Goal: Browse casually

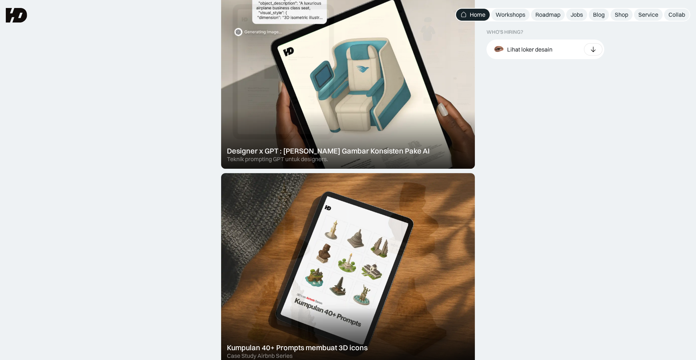
scroll to position [268, 0]
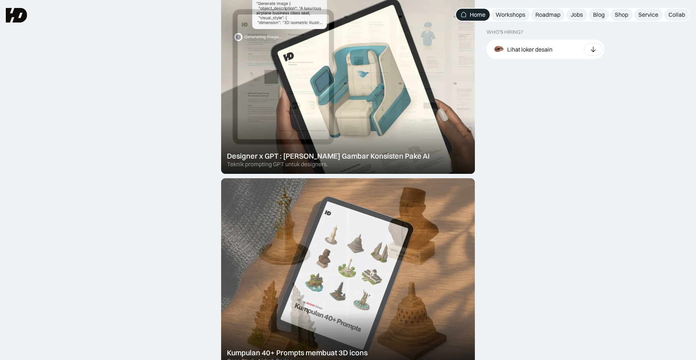
click at [323, 221] on div at bounding box center [348, 274] width 254 height 192
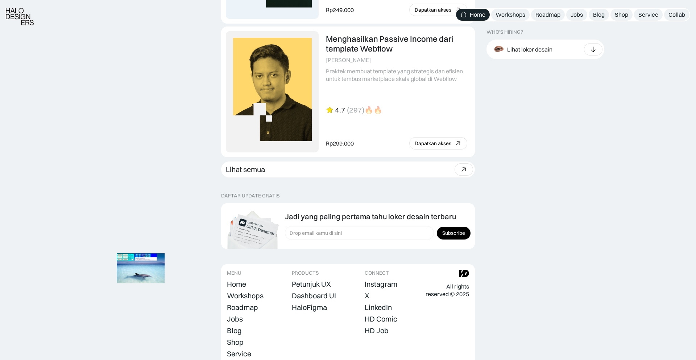
scroll to position [1990, 0]
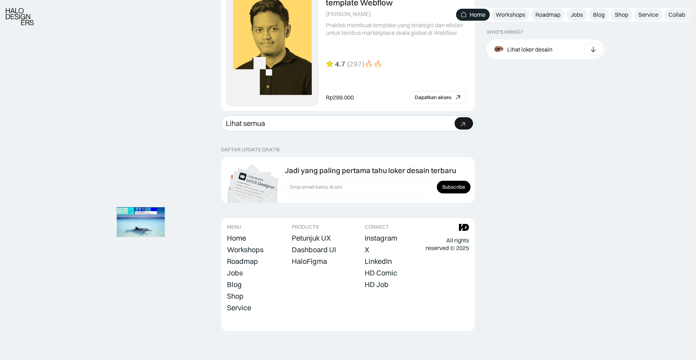
click at [379, 122] on link "Lihat semua Beli bundle Hemat Rp706.001 Rp5,206,000 Rp4.499.999 Beli paket" at bounding box center [348, 123] width 254 height 16
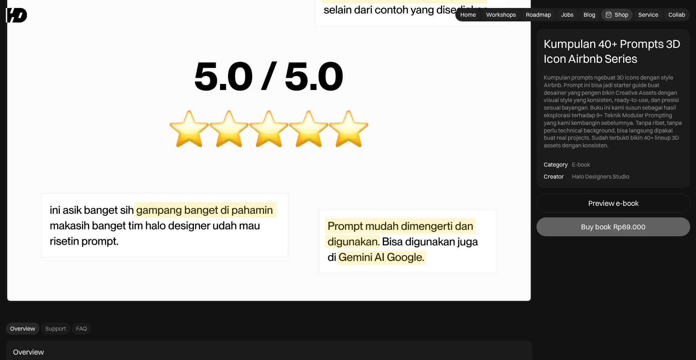
scroll to position [2962, 0]
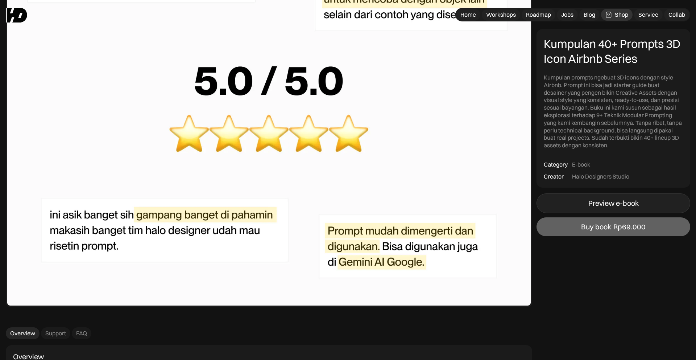
click at [552, 202] on link "Preview e-book" at bounding box center [614, 203] width 154 height 20
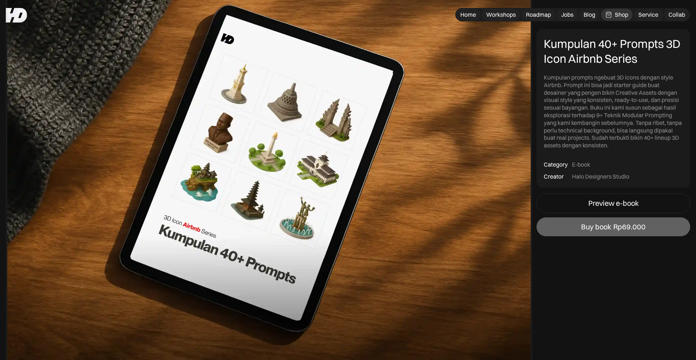
scroll to position [0, 0]
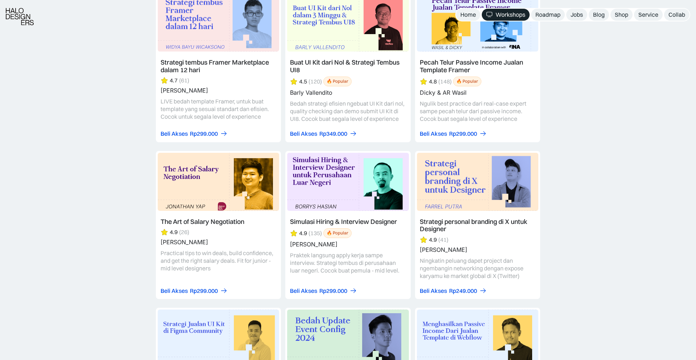
scroll to position [1230, 0]
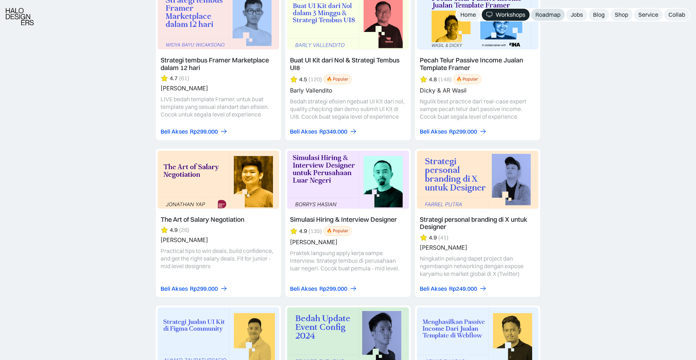
click at [549, 17] on div "Roadmap" at bounding box center [548, 15] width 25 height 8
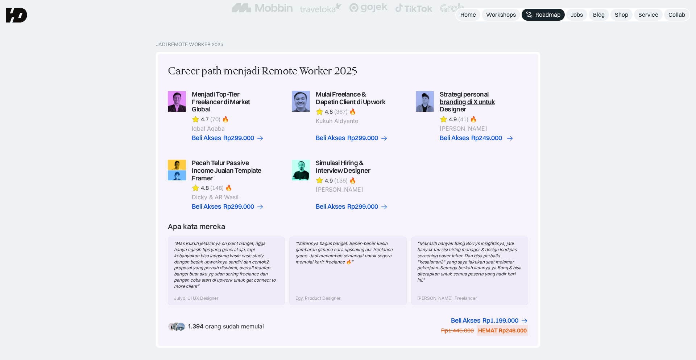
scroll to position [146, 0]
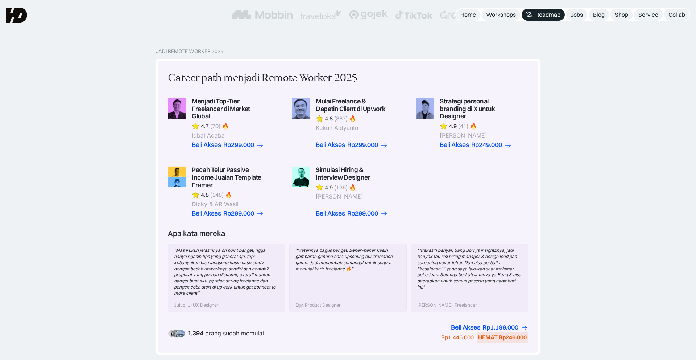
click at [587, 10] on nav "Home Workshops Roadmap Jobs Blog Shop Service Collab" at bounding box center [573, 14] width 235 height 13
click at [580, 14] on div "Jobs" at bounding box center [577, 15] width 12 height 8
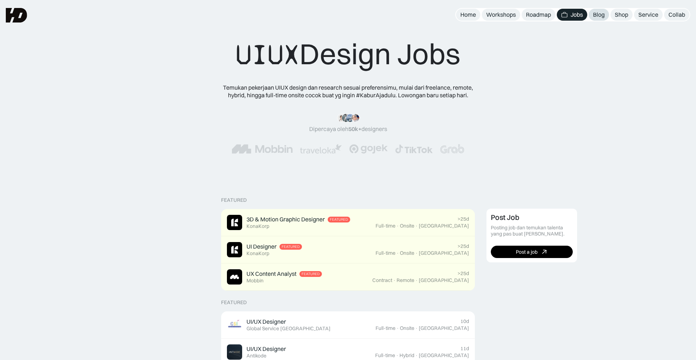
click at [603, 14] on div "Blog" at bounding box center [599, 15] width 12 height 8
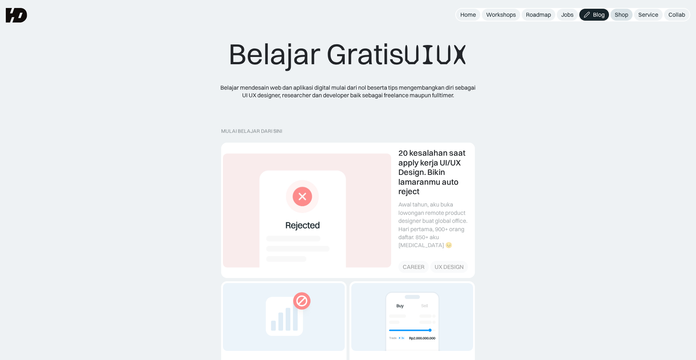
click at [622, 12] on div "Shop" at bounding box center [621, 15] width 13 height 8
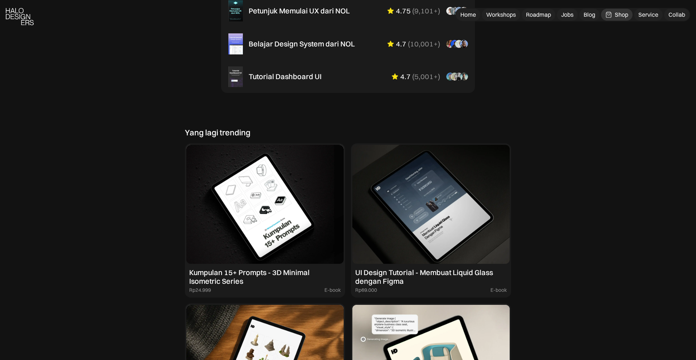
scroll to position [554, 0]
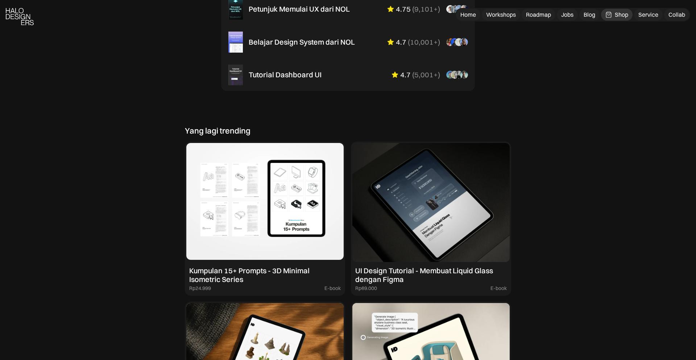
click at [307, 173] on img at bounding box center [264, 202] width 157 height 119
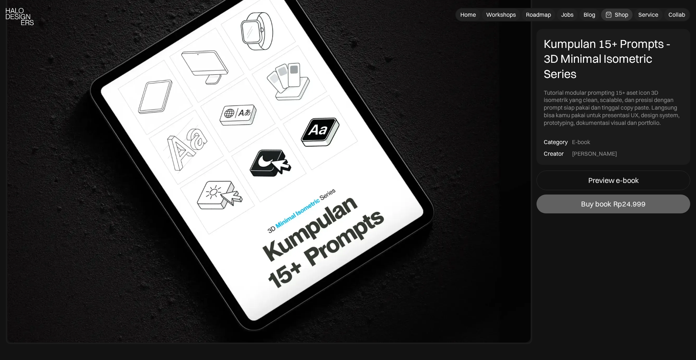
scroll to position [111, 0]
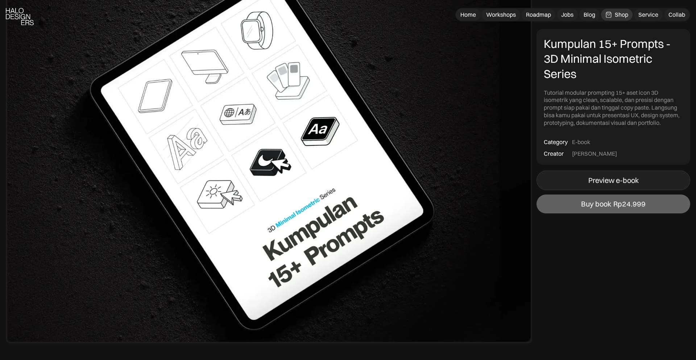
click at [575, 185] on link "Preview e-book" at bounding box center [614, 180] width 154 height 20
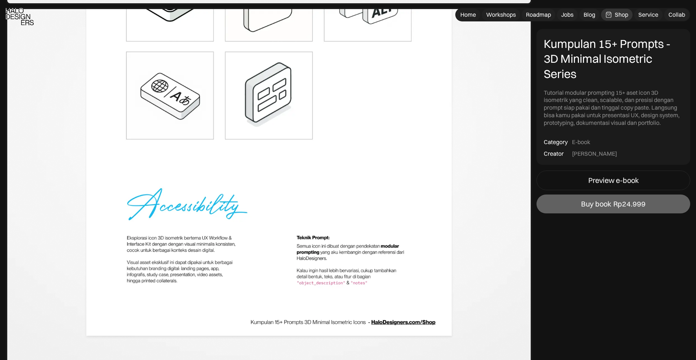
scroll to position [1669, 0]
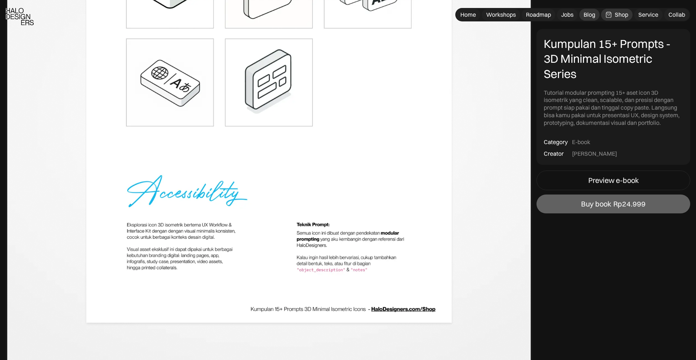
click at [580, 15] on link "Blog" at bounding box center [590, 15] width 20 height 12
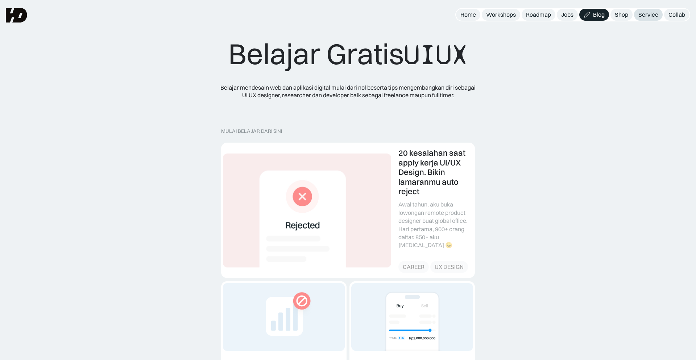
click at [654, 17] on div "Service" at bounding box center [649, 15] width 20 height 8
